Goal: Transaction & Acquisition: Purchase product/service

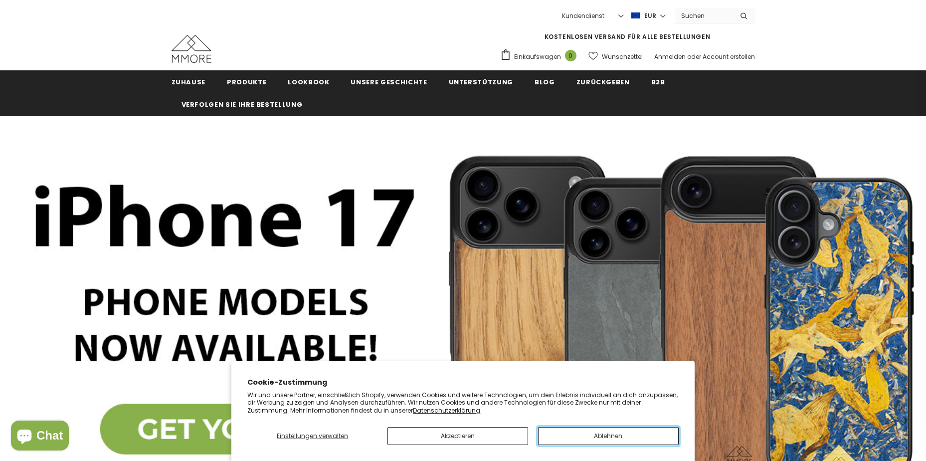
click at [603, 436] on button "Ablehnen" at bounding box center [608, 436] width 141 height 18
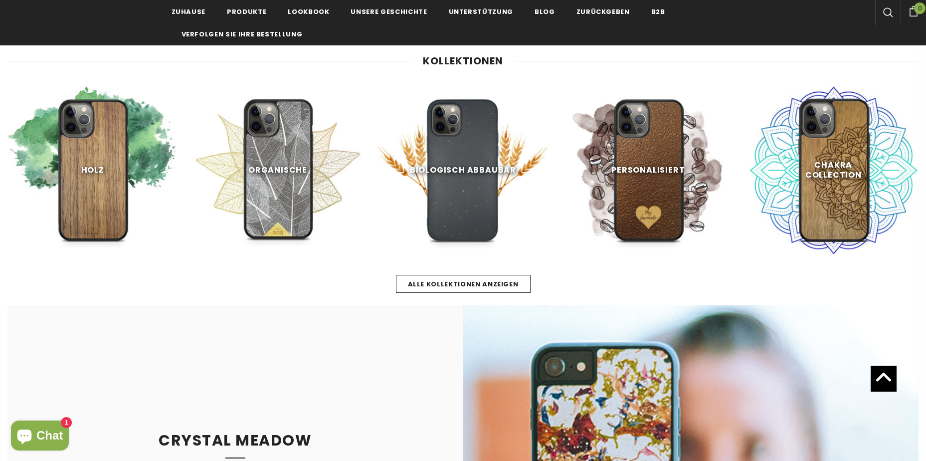
scroll to position [449, 0]
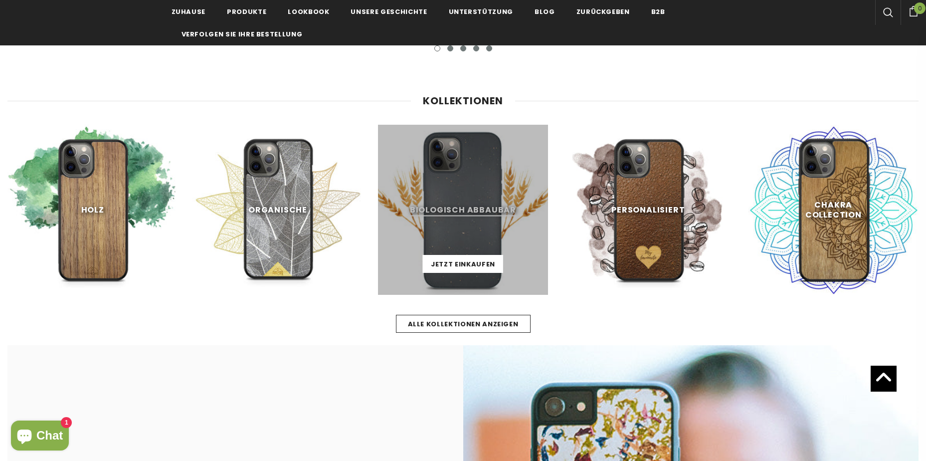
click at [454, 253] on link at bounding box center [463, 210] width 170 height 170
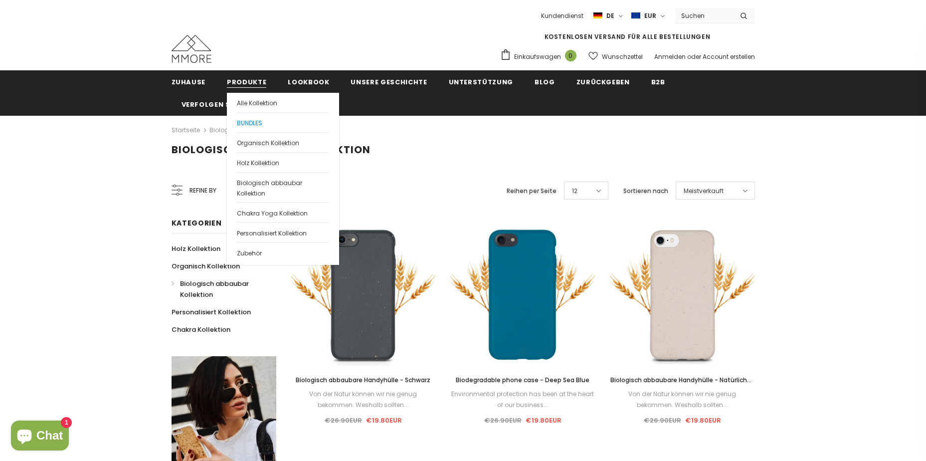
click at [257, 118] on link "BUNDLES" at bounding box center [283, 122] width 92 height 20
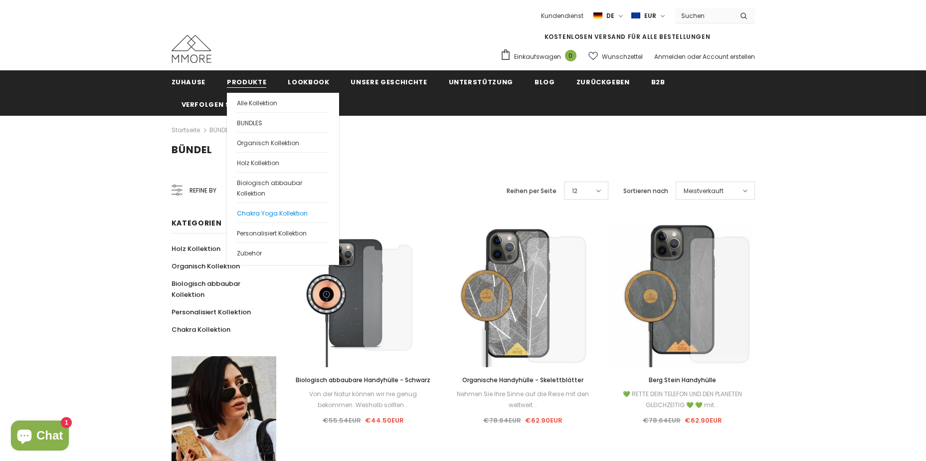
click at [253, 212] on span "Chakra Yoga Kollektion" at bounding box center [272, 213] width 71 height 8
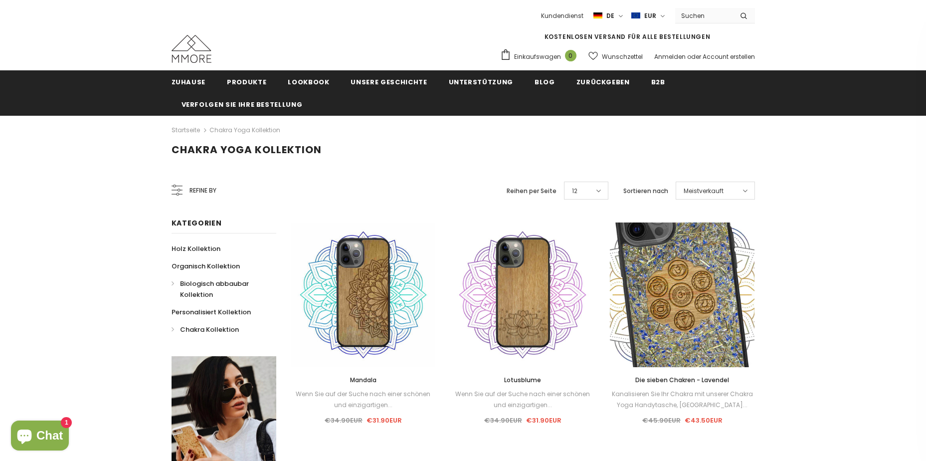
click at [218, 287] on span "Biologisch abbaubar Kollektion" at bounding box center [214, 289] width 69 height 20
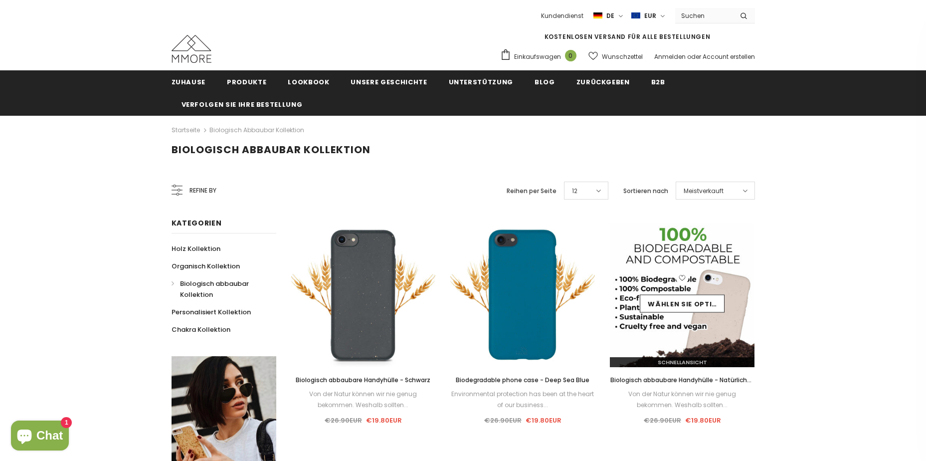
click at [685, 290] on div "Wählen Sie Optionen" at bounding box center [682, 294] width 145 height 47
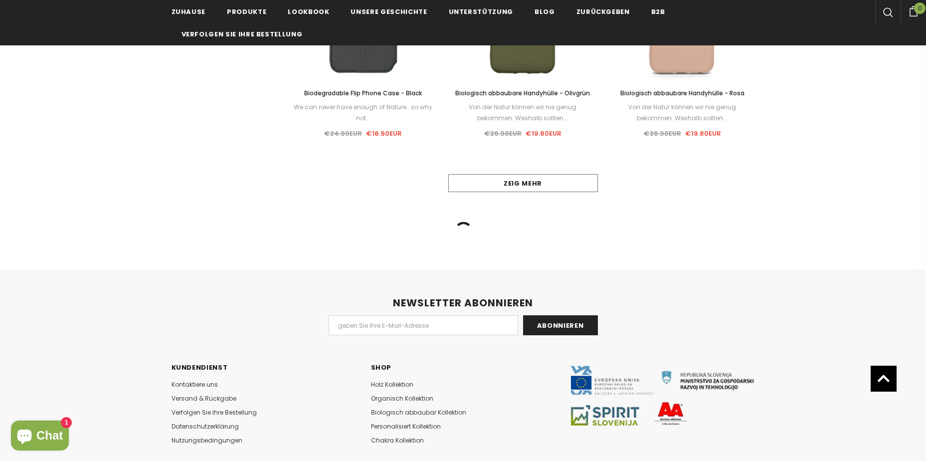
scroll to position [1097, 0]
